Goal: Find specific page/section: Find specific page/section

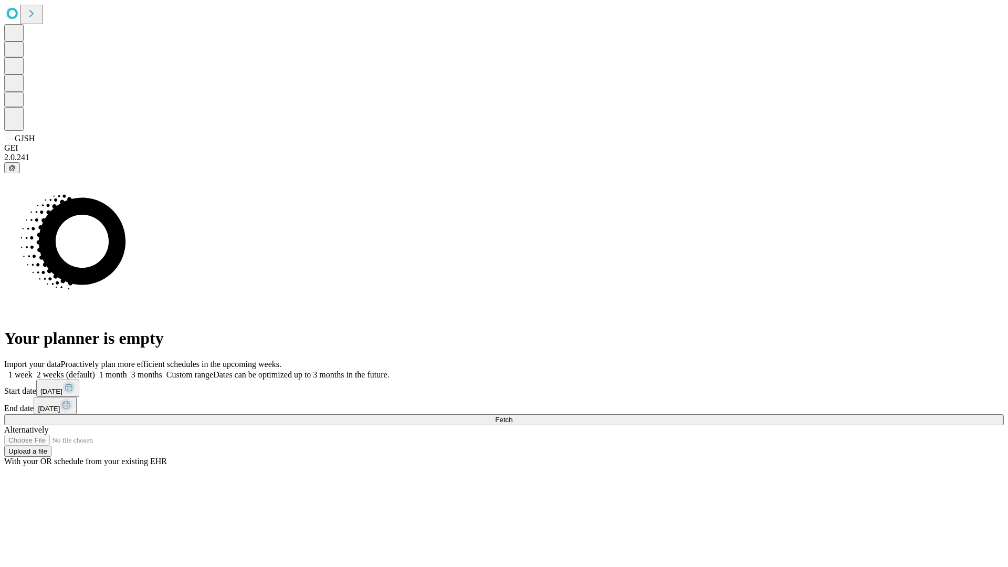
click at [513, 416] on span "Fetch" at bounding box center [503, 420] width 17 height 8
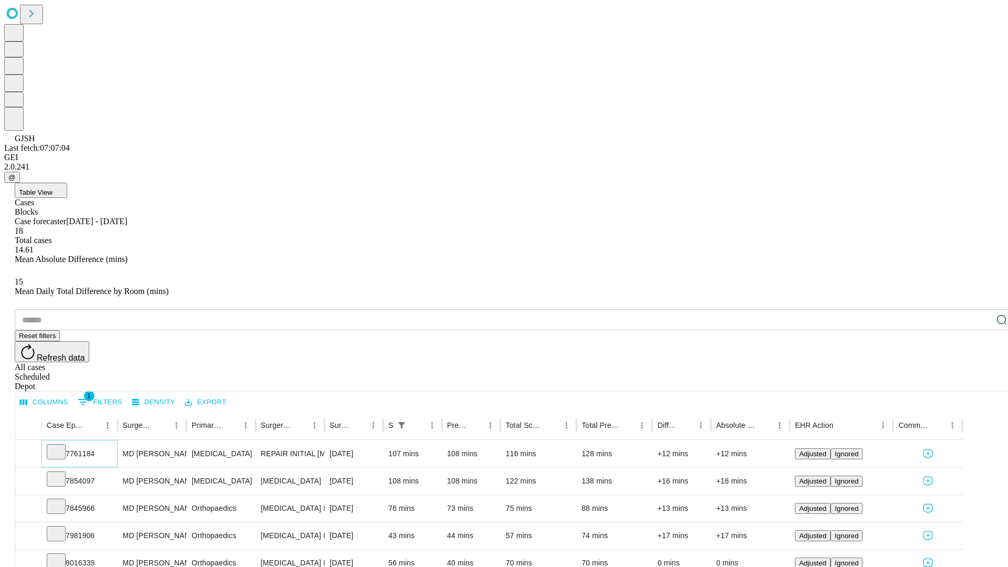
click at [61, 446] on icon at bounding box center [56, 451] width 11 height 11
